Goal: Transaction & Acquisition: Purchase product/service

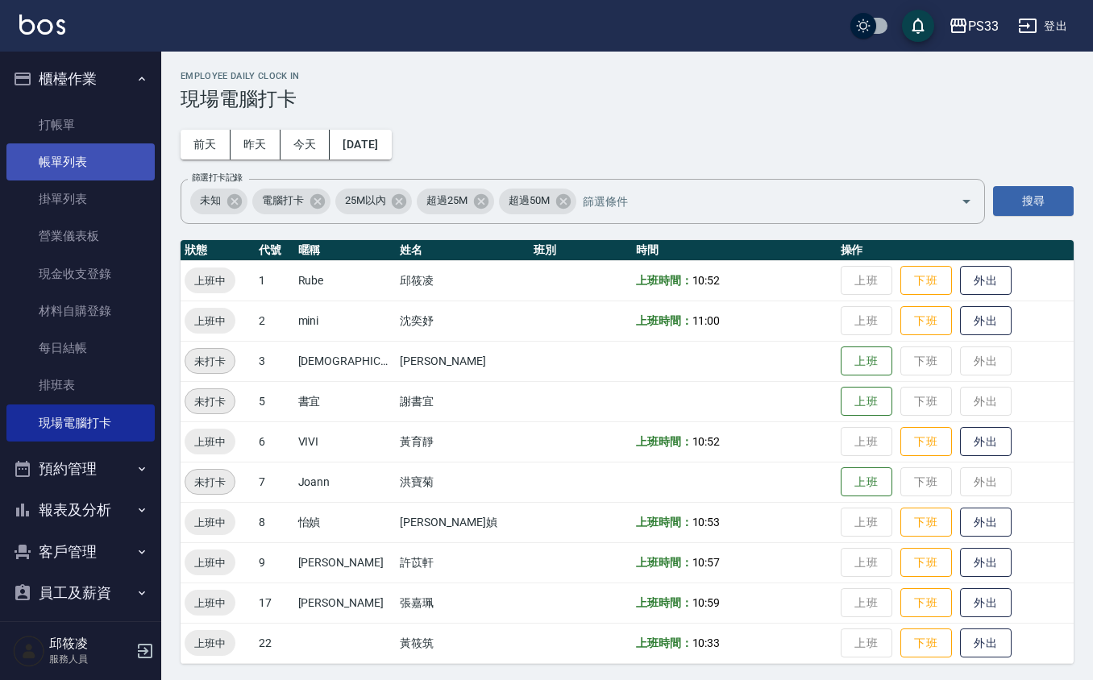
scroll to position [11, 0]
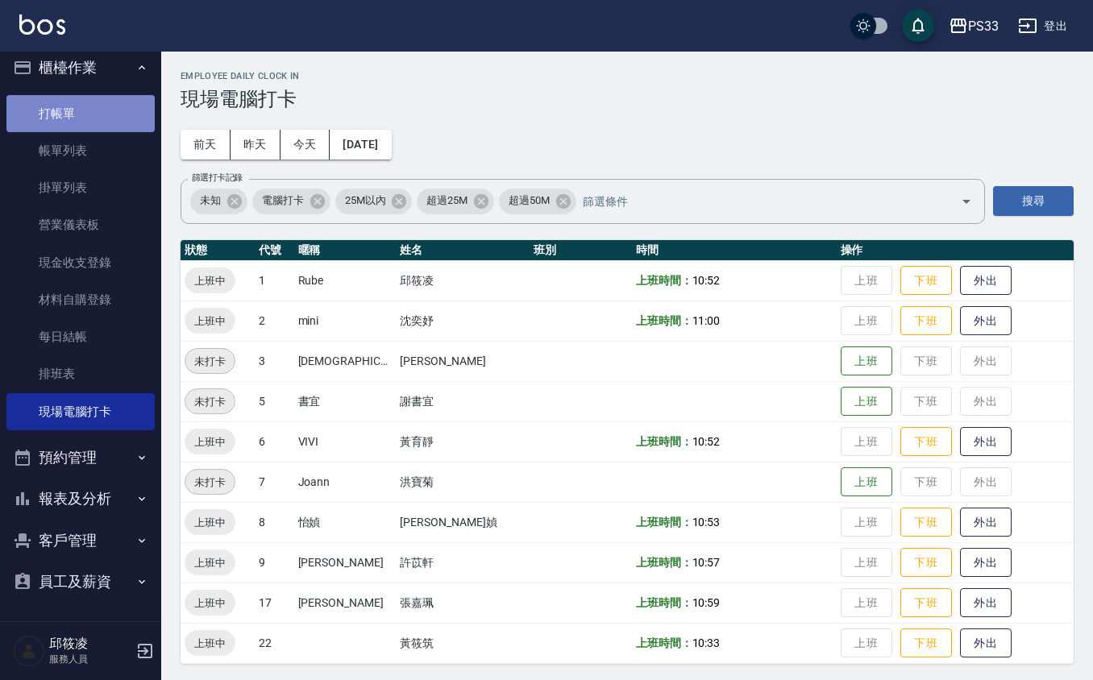
click at [114, 106] on link "打帳單" at bounding box center [80, 113] width 148 height 37
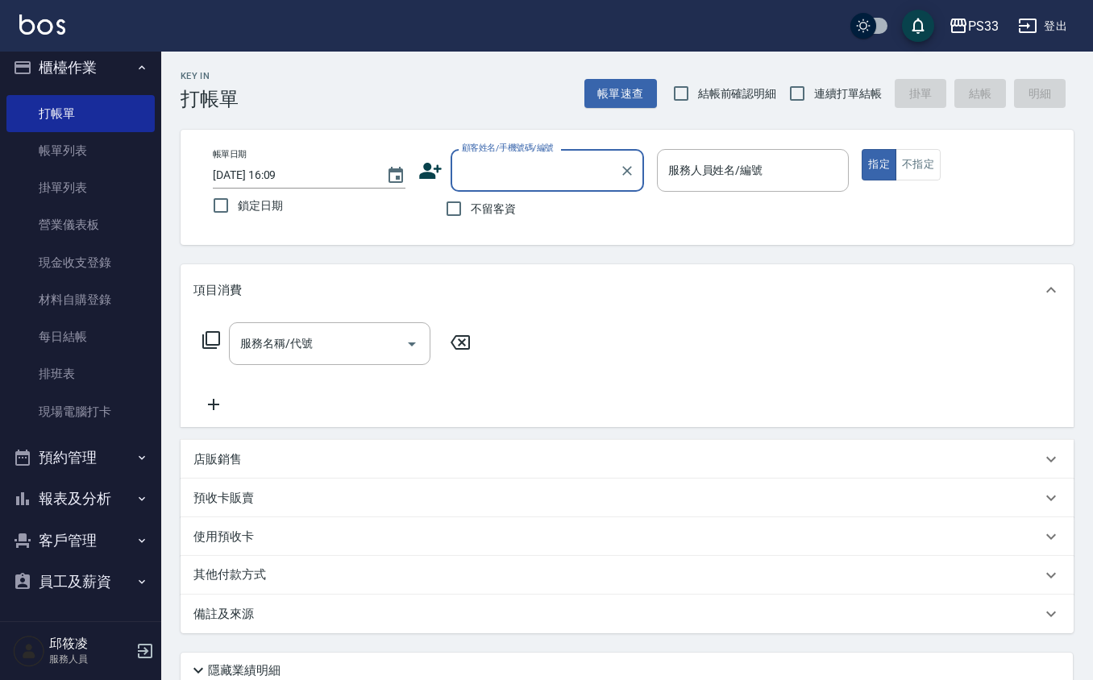
click at [227, 401] on icon at bounding box center [213, 404] width 40 height 19
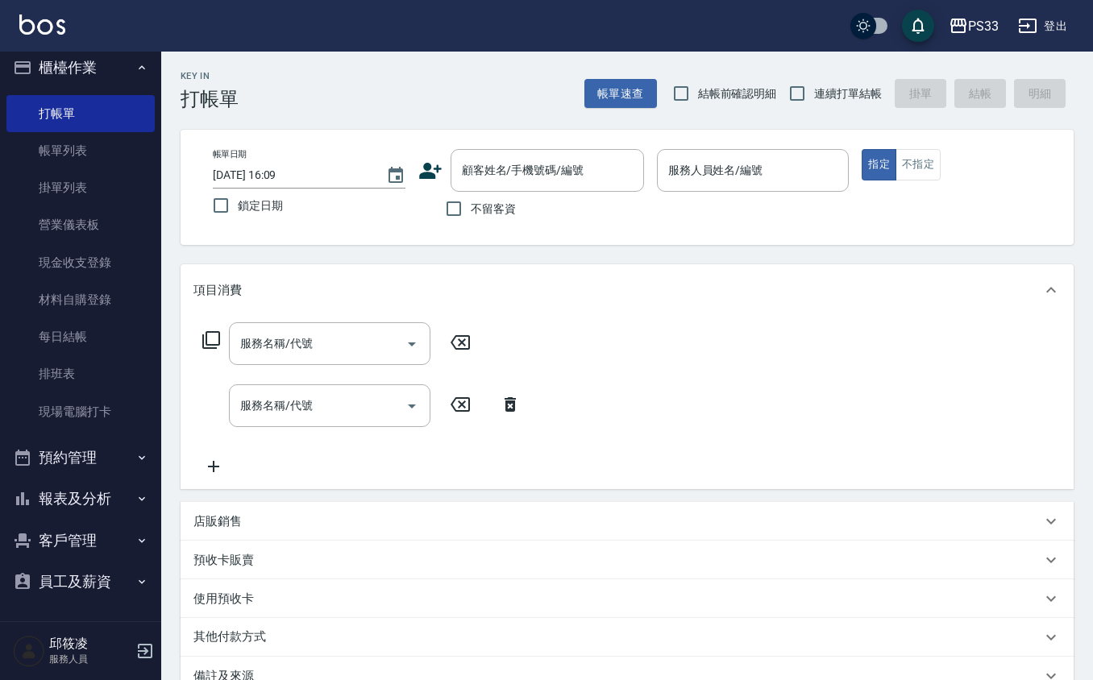
drag, startPoint x: 221, startPoint y: 509, endPoint x: 242, endPoint y: 514, distance: 21.5
click at [221, 511] on div "店販銷售" at bounding box center [627, 521] width 893 height 39
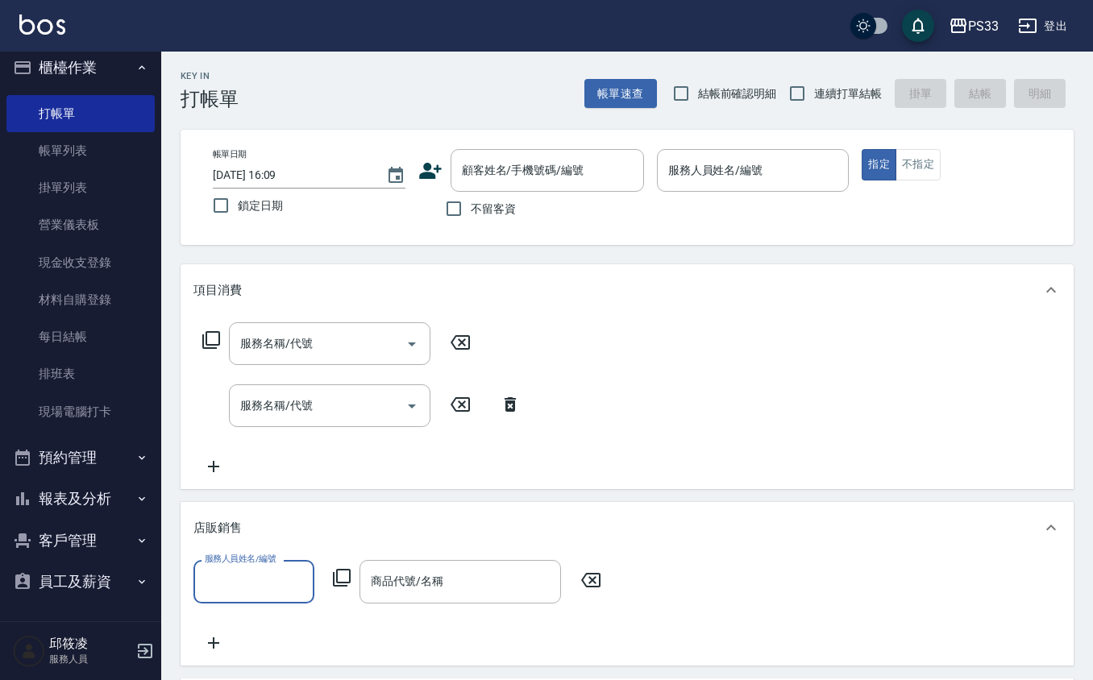
click at [339, 576] on icon at bounding box center [341, 577] width 19 height 19
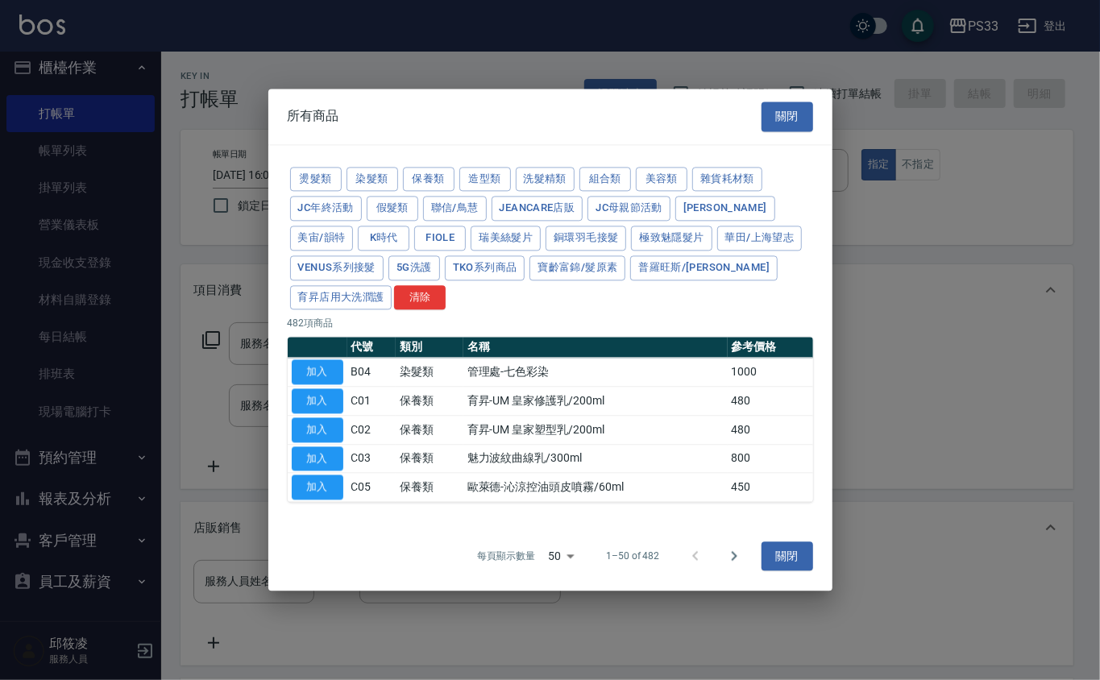
click at [340, 572] on div "每頁顯示數量 50 50 1–50 of 482 關閉" at bounding box center [550, 556] width 564 height 69
click at [447, 169] on button "保養類" at bounding box center [429, 179] width 52 height 25
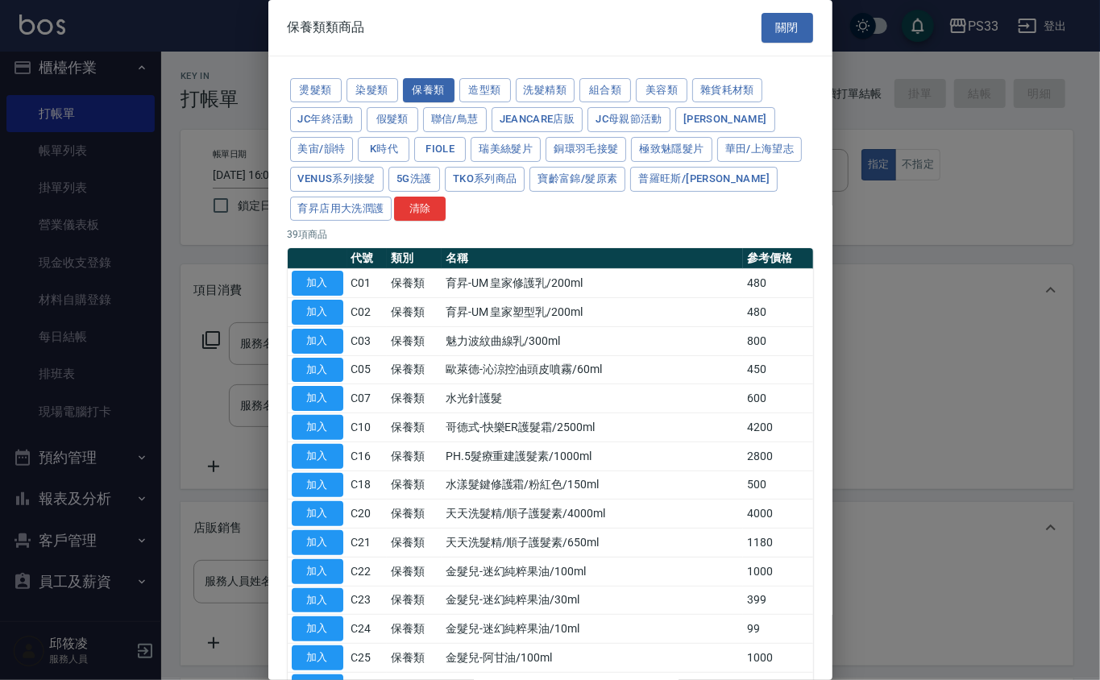
click at [808, 10] on div "保養類類商品 關閉" at bounding box center [550, 28] width 564 height 56
click at [788, 27] on button "關閉" at bounding box center [788, 28] width 52 height 30
